Goal: Information Seeking & Learning: Check status

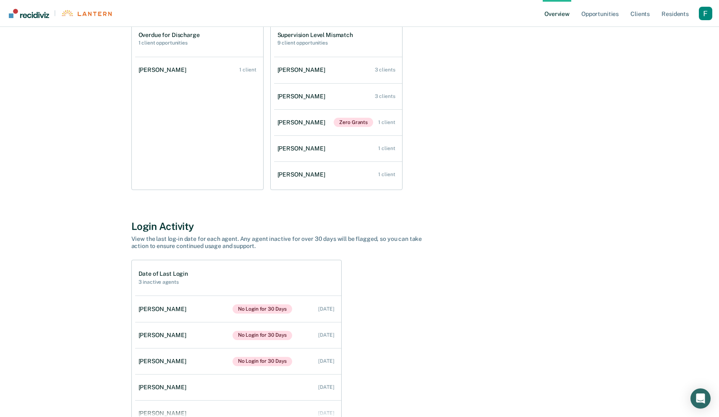
scroll to position [574, 0]
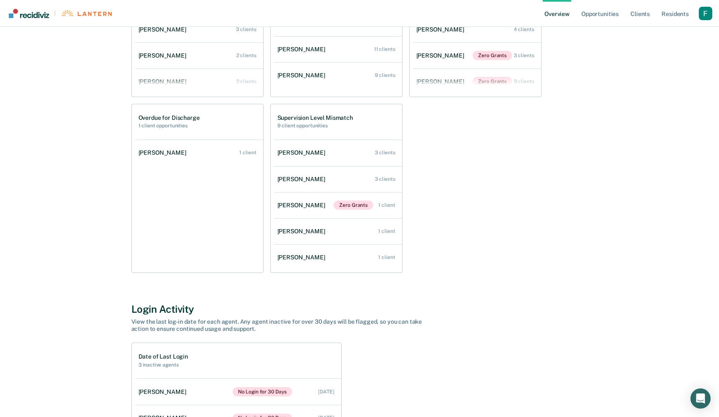
click at [448, 161] on div "Classification Review 24 client opportunities [PERSON_NAME] 8 clients [PERSON_N…" at bounding box center [359, 100] width 457 height 344
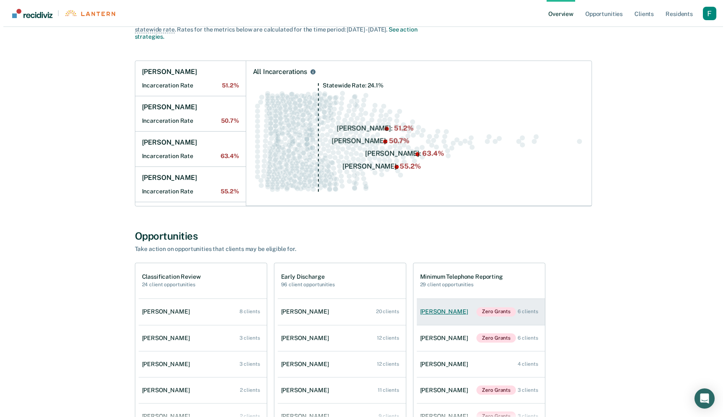
scroll to position [13, 0]
